Goal: Task Accomplishment & Management: Manage account settings

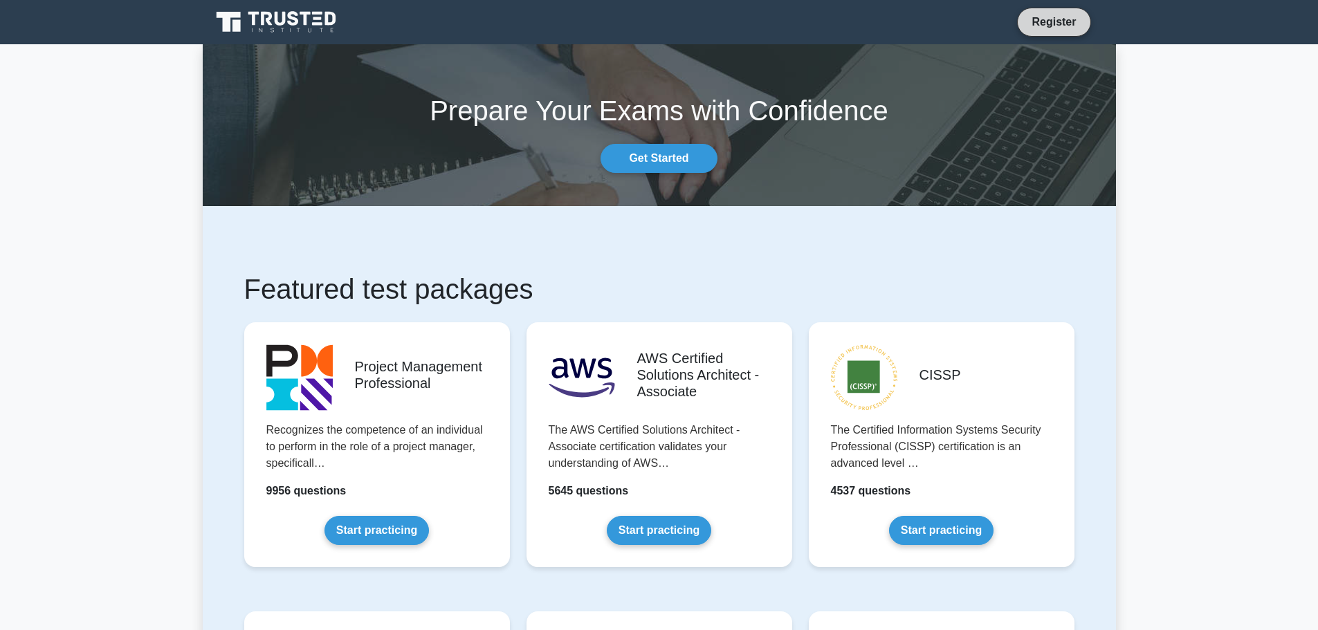
click at [1059, 29] on link "Register" at bounding box center [1054, 21] width 61 height 17
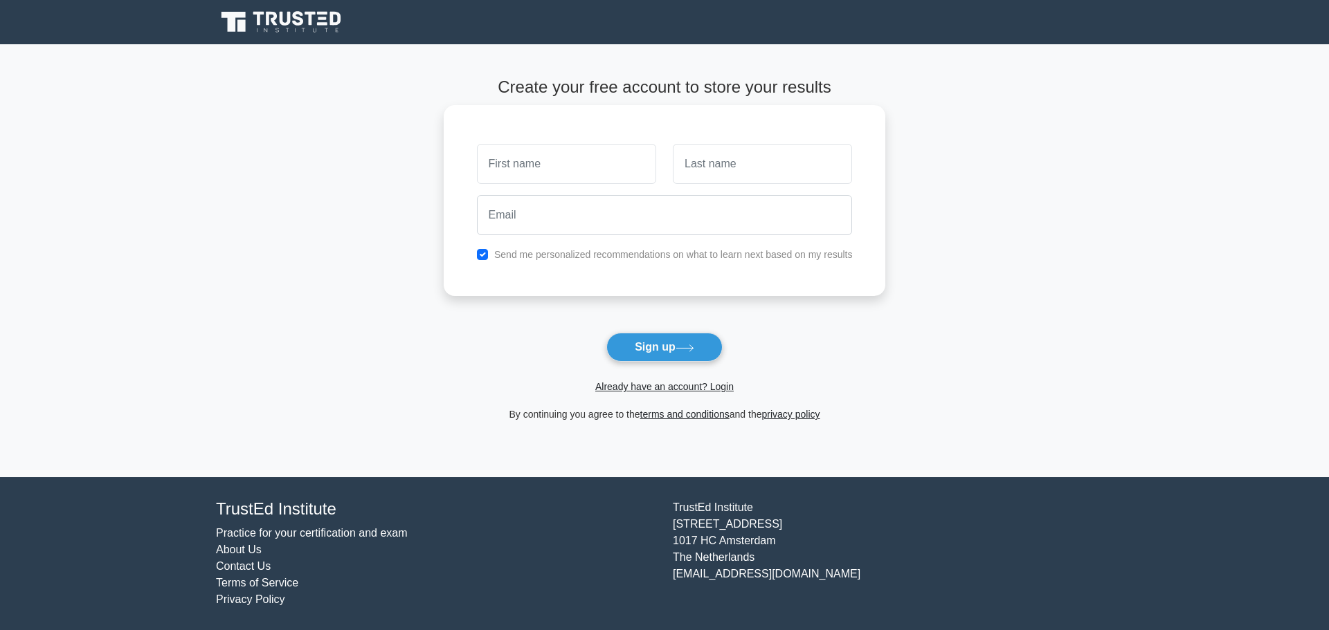
click at [552, 168] on input "text" at bounding box center [566, 164] width 179 height 40
type input "[PERSON_NAME]"
click at [744, 165] on input "text" at bounding box center [762, 164] width 179 height 40
type input "Stargratt"
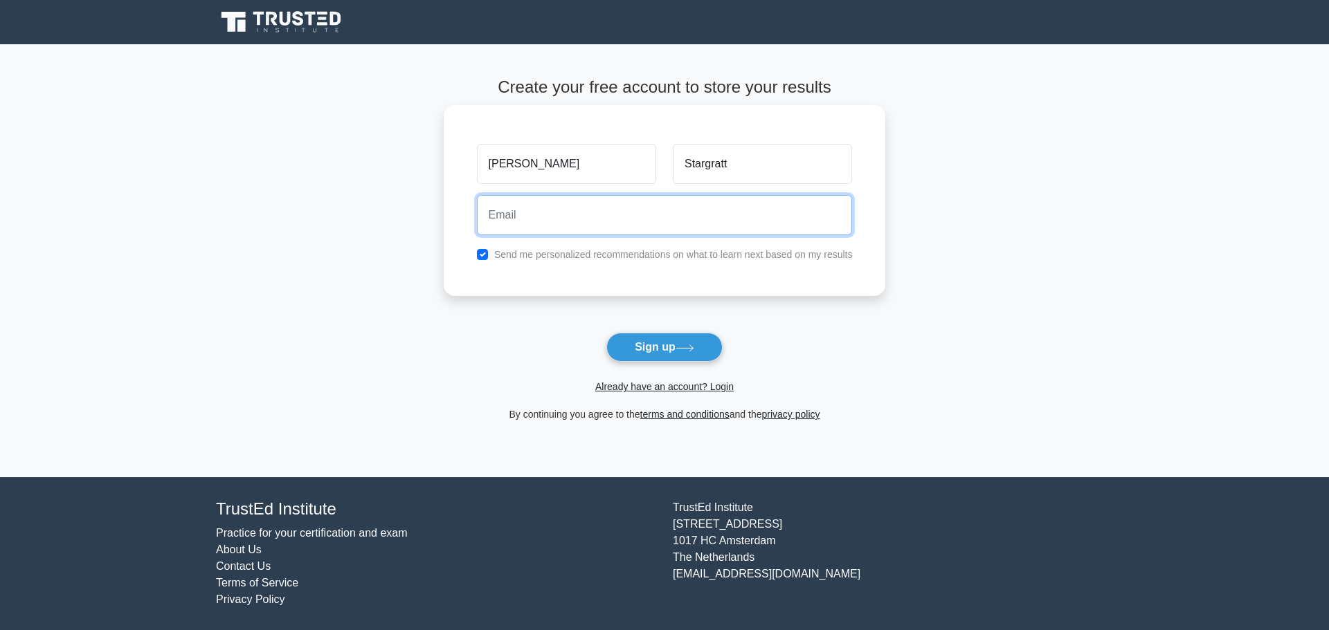
click at [603, 224] on input "email" at bounding box center [665, 215] width 376 height 40
type input "[EMAIL_ADDRESS][DOMAIN_NAME]"
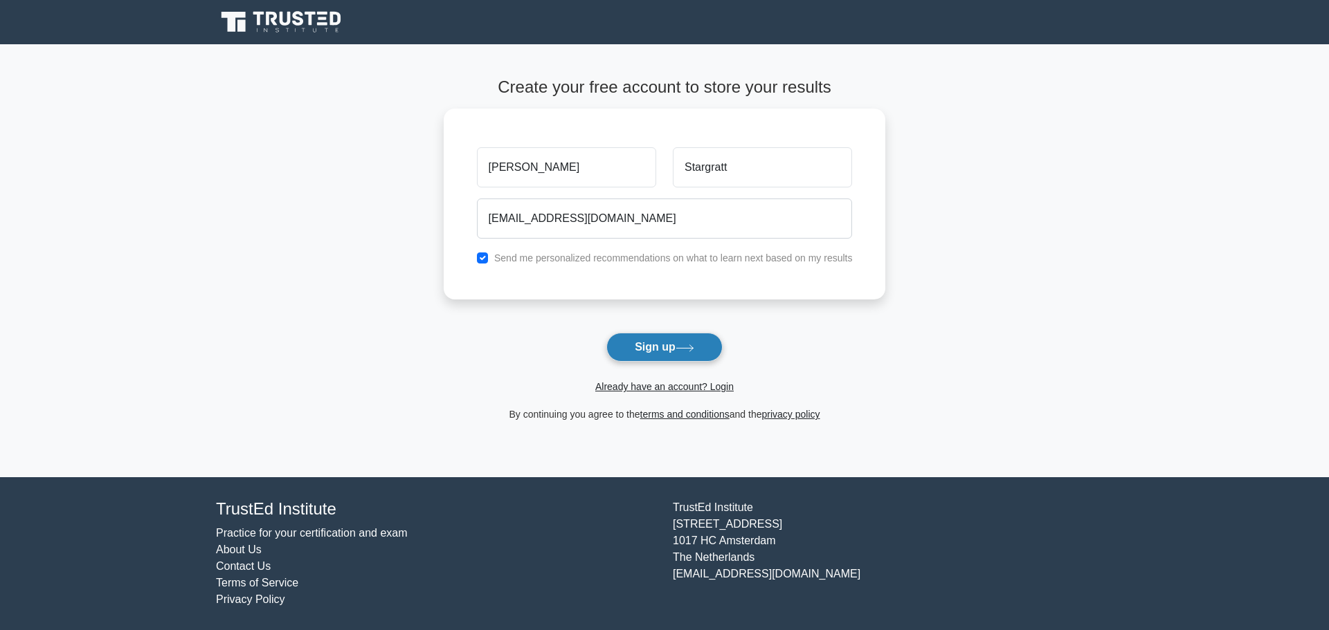
click at [642, 344] on button "Sign up" at bounding box center [664, 347] width 116 height 29
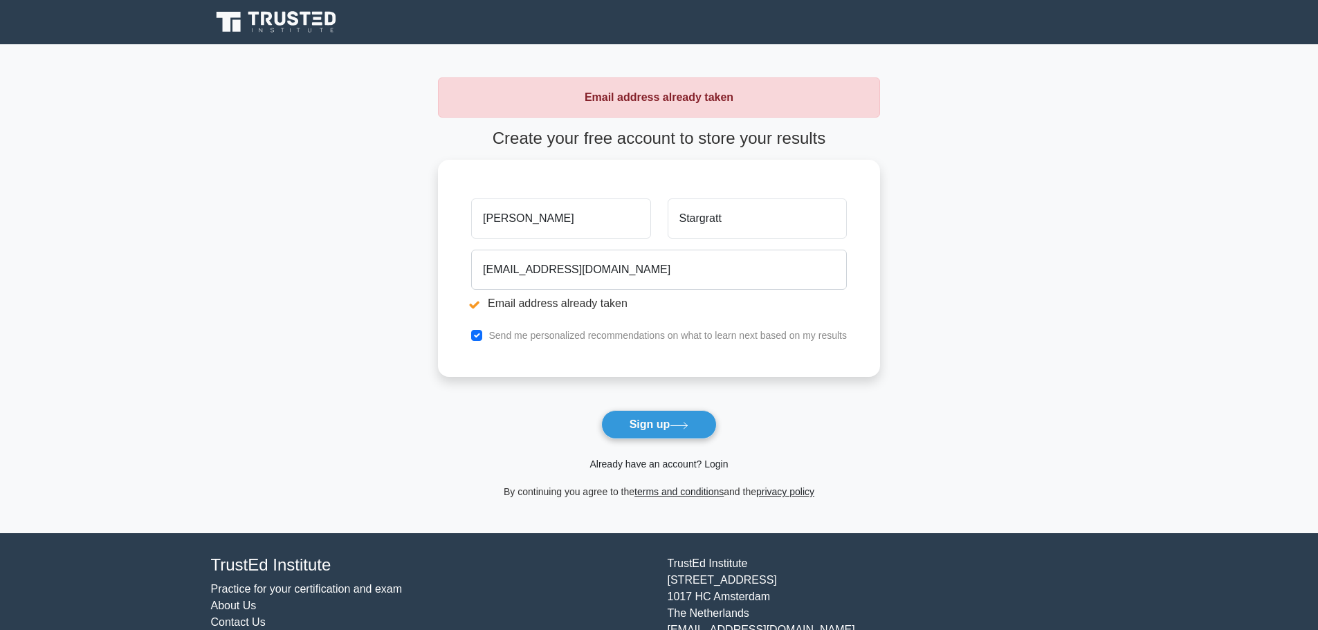
click at [674, 466] on link "Already have an account? Login" at bounding box center [659, 464] width 138 height 11
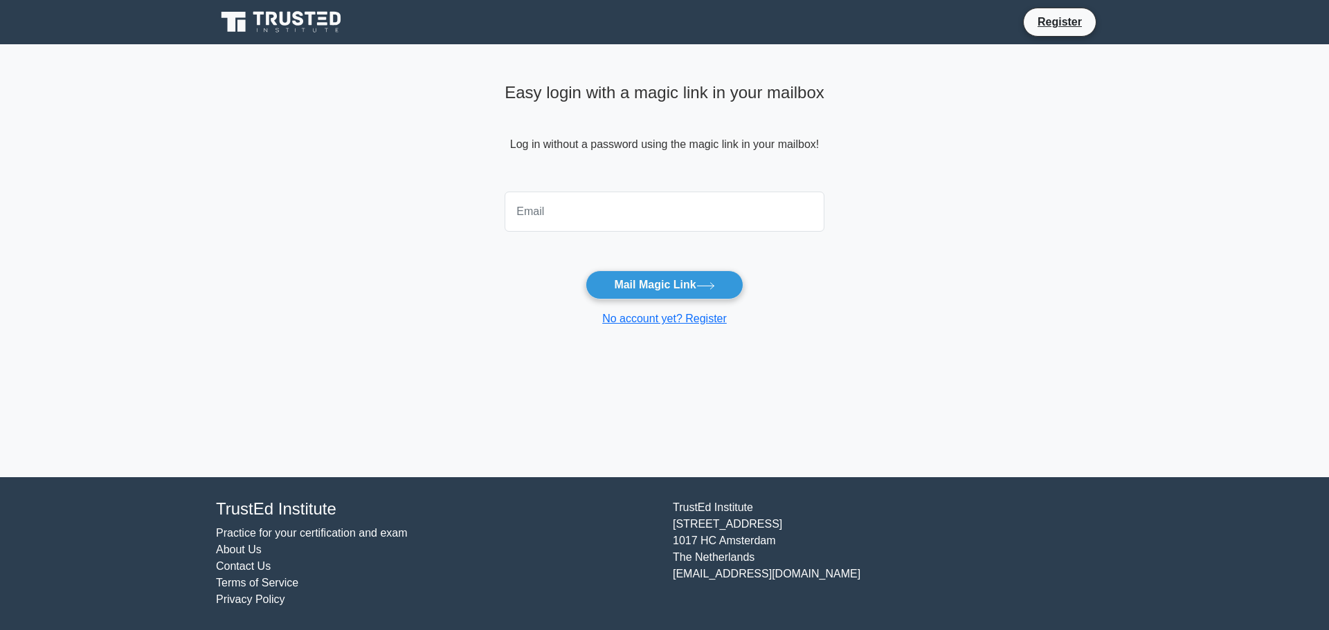
click at [590, 216] on input "email" at bounding box center [665, 212] width 320 height 40
type input "QSTARGRATT@GMAIL.COM"
click at [688, 284] on button "Mail Magic Link" at bounding box center [663, 285] width 157 height 29
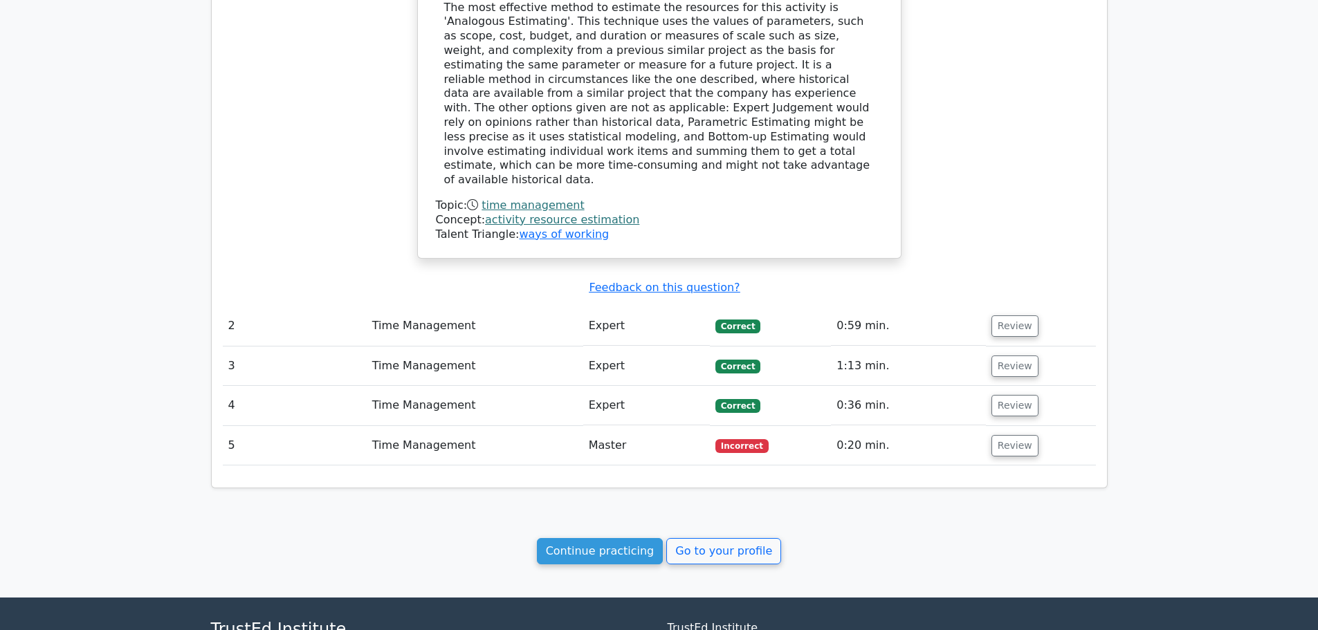
scroll to position [1196, 0]
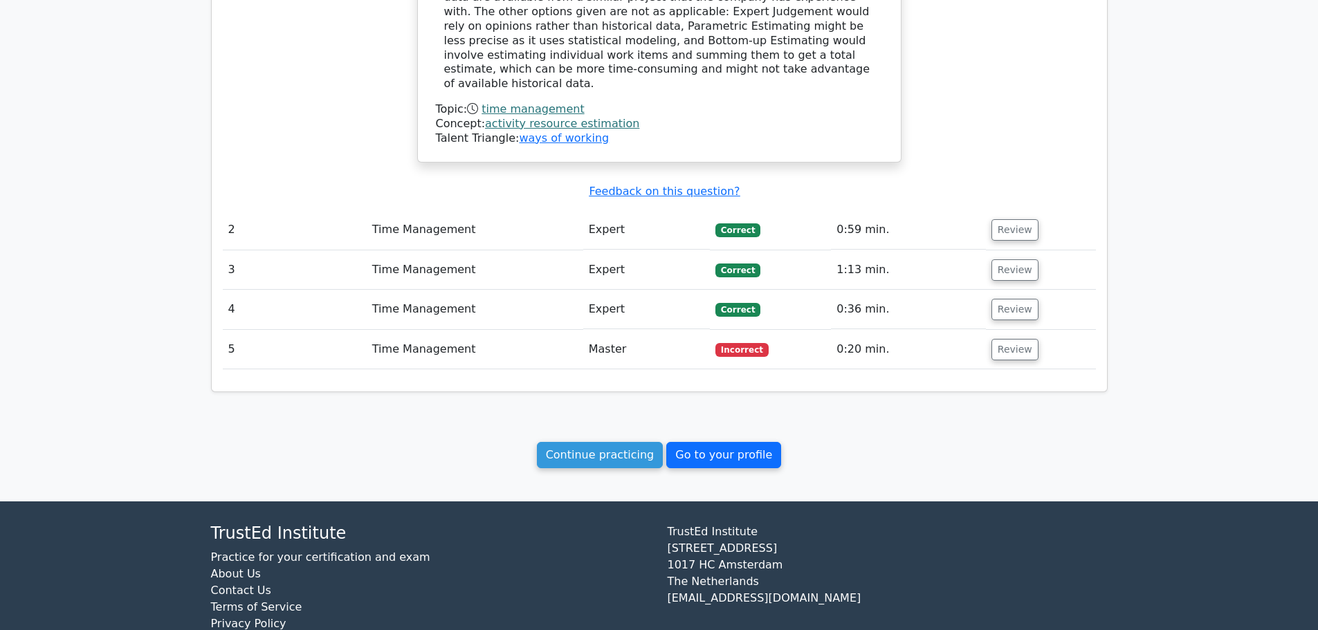
click at [743, 442] on link "Go to your profile" at bounding box center [723, 455] width 115 height 26
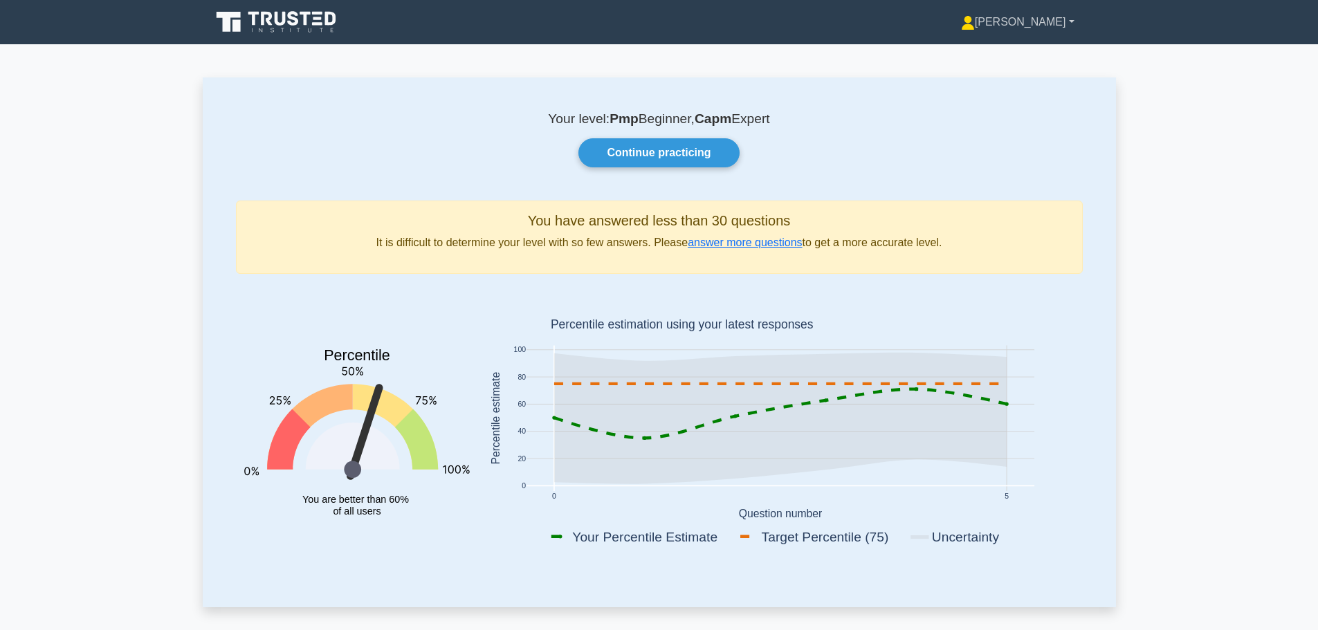
click at [1039, 16] on link "[PERSON_NAME]" at bounding box center [1018, 22] width 180 height 28
click at [1002, 75] on link "Settings" at bounding box center [983, 77] width 109 height 22
